Goal: Find specific page/section: Find specific page/section

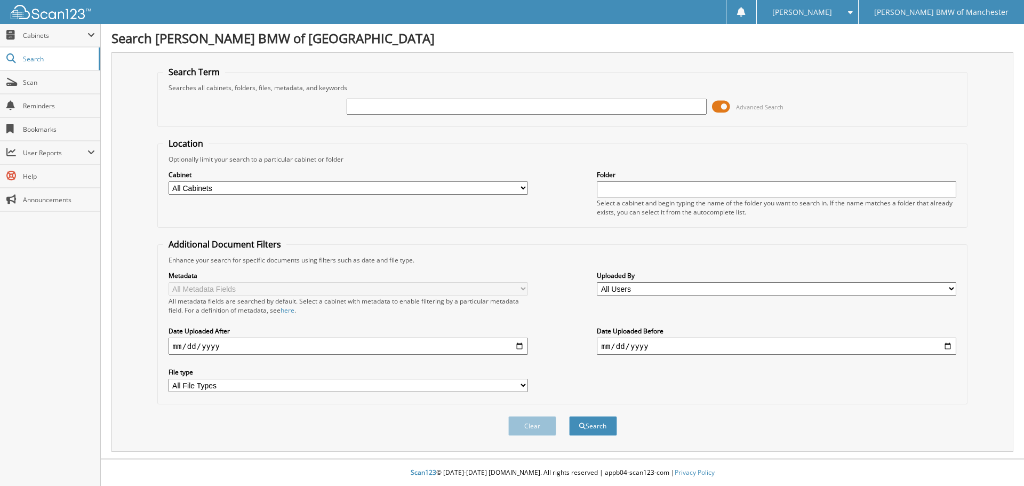
click at [623, 191] on input "text" at bounding box center [776, 189] width 359 height 16
click at [623, 192] on input "text" at bounding box center [776, 189] width 359 height 16
click at [516, 187] on select "All Cabinets SERVICE RO NEEDS FILING" at bounding box center [348, 187] width 359 height 13
select select "51922"
click at [169, 181] on select "All Cabinets SERVICE RO NEEDS FILING" at bounding box center [348, 187] width 359 height 13
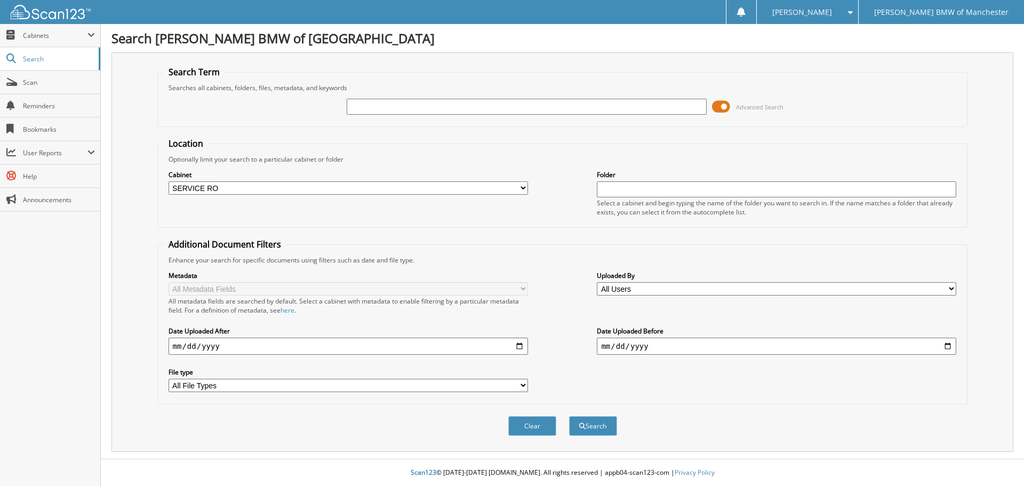
click at [523, 195] on div "Cabinet All Cabinets SERVICE RO NEEDS FILING" at bounding box center [348, 182] width 359 height 27
click at [515, 191] on select "All Cabinets SERVICE RO NEEDS FILING" at bounding box center [348, 187] width 359 height 13
select select
click at [169, 181] on select "All Cabinets SERVICE RO NEEDS FILING" at bounding box center [348, 187] width 359 height 13
click at [50, 82] on span "Scan" at bounding box center [59, 82] width 72 height 9
